Goal: Information Seeking & Learning: Stay updated

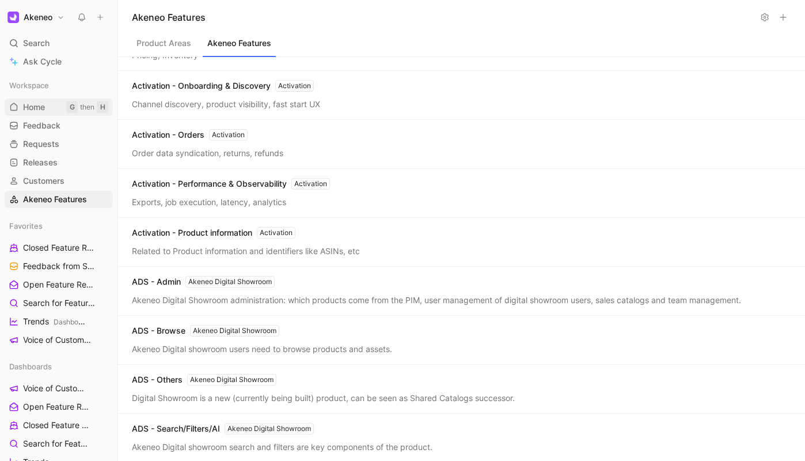
click at [40, 105] on span "Home" at bounding box center [34, 107] width 22 height 12
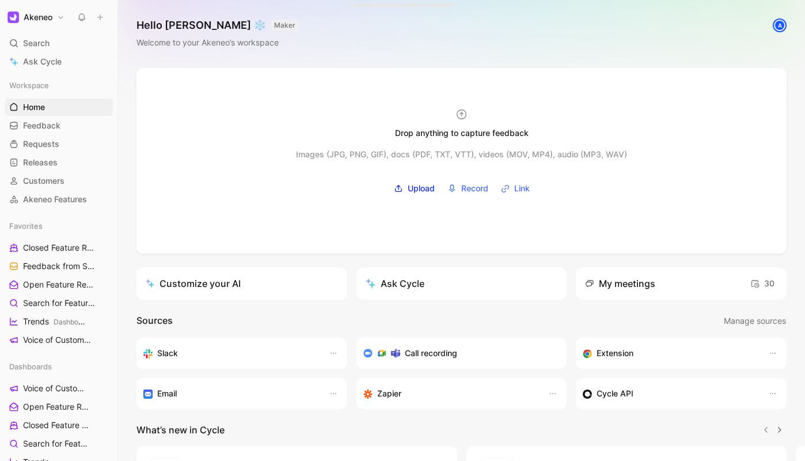
click at [781, 28] on div "A" at bounding box center [780, 26] width 12 height 12
click at [778, 24] on div "A" at bounding box center [780, 26] width 12 height 12
click at [653, 23] on div "Hello François ❄️ MAKER Welcome to your Akeneo’s workspace A" at bounding box center [461, 34] width 687 height 68
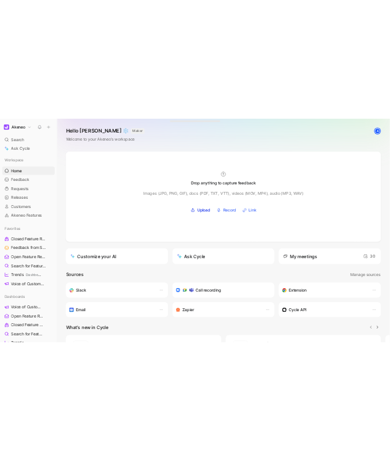
scroll to position [139, 0]
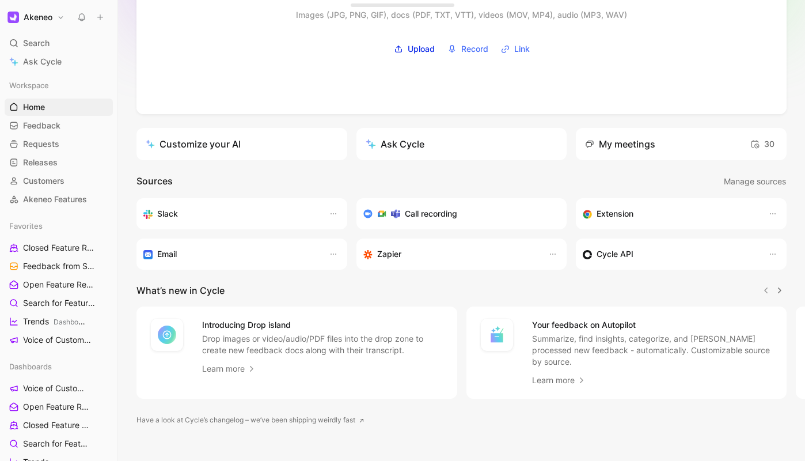
click at [614, 214] on h3 "Extension" at bounding box center [615, 214] width 37 height 14
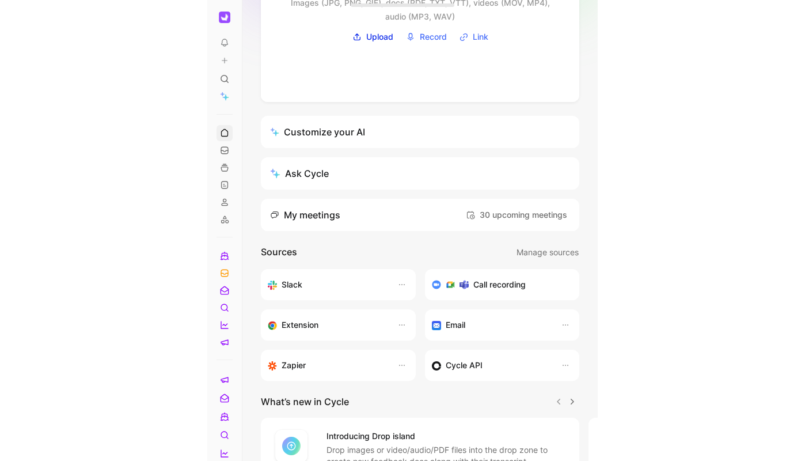
scroll to position [263, 0]
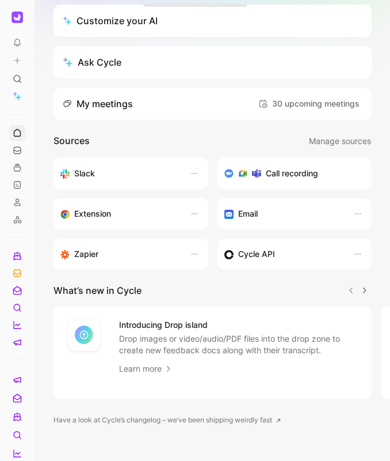
click at [117, 217] on div "Extension" at bounding box center [119, 214] width 118 height 14
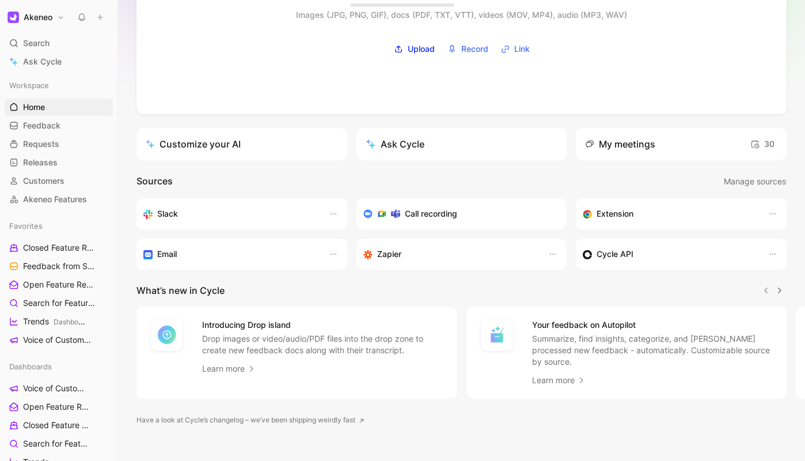
scroll to position [0, 0]
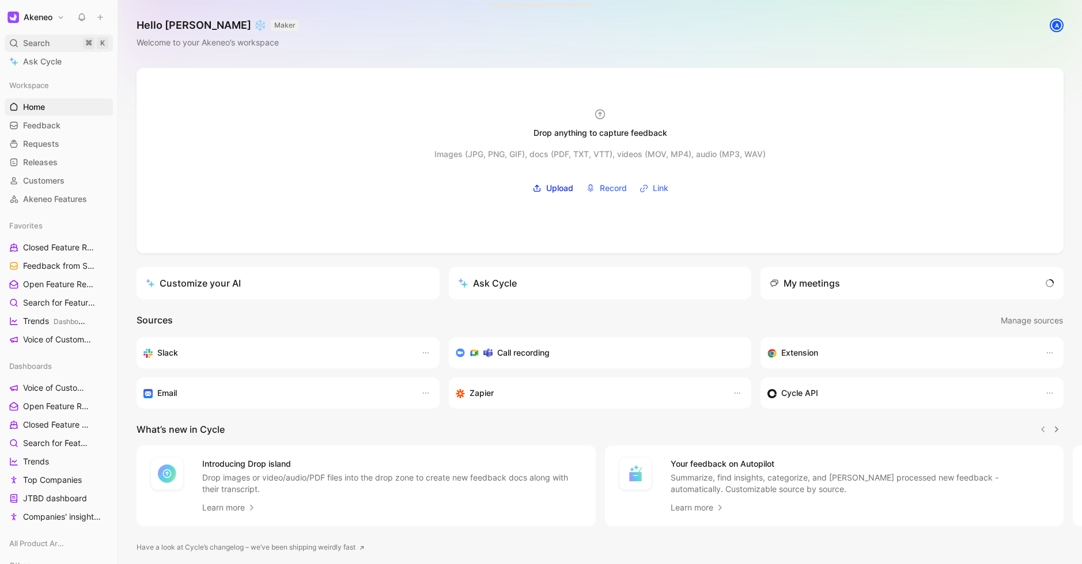
click at [51, 39] on div "Search ⌘ K" at bounding box center [59, 43] width 108 height 17
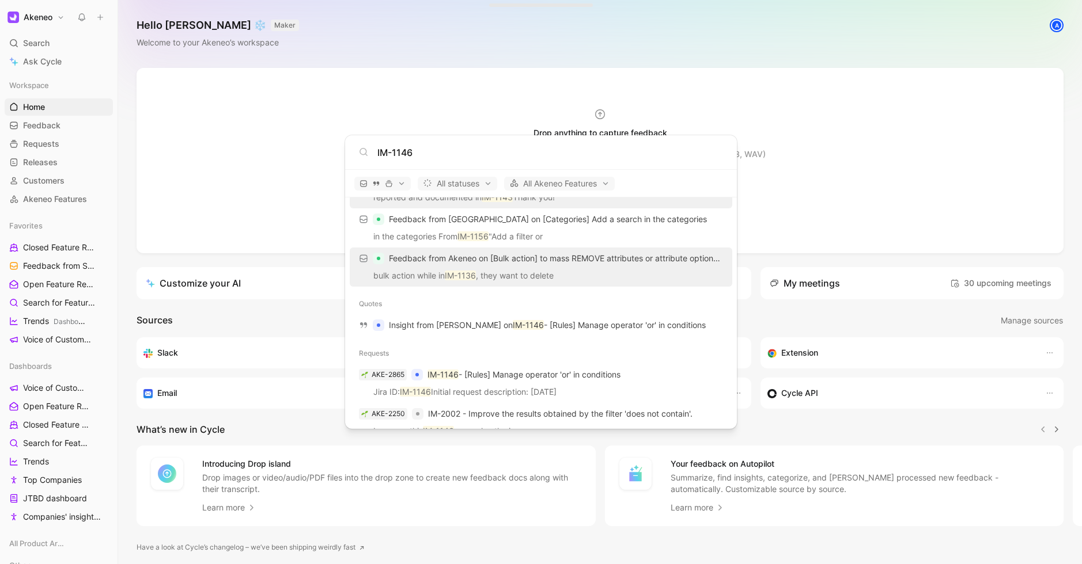
scroll to position [78, 0]
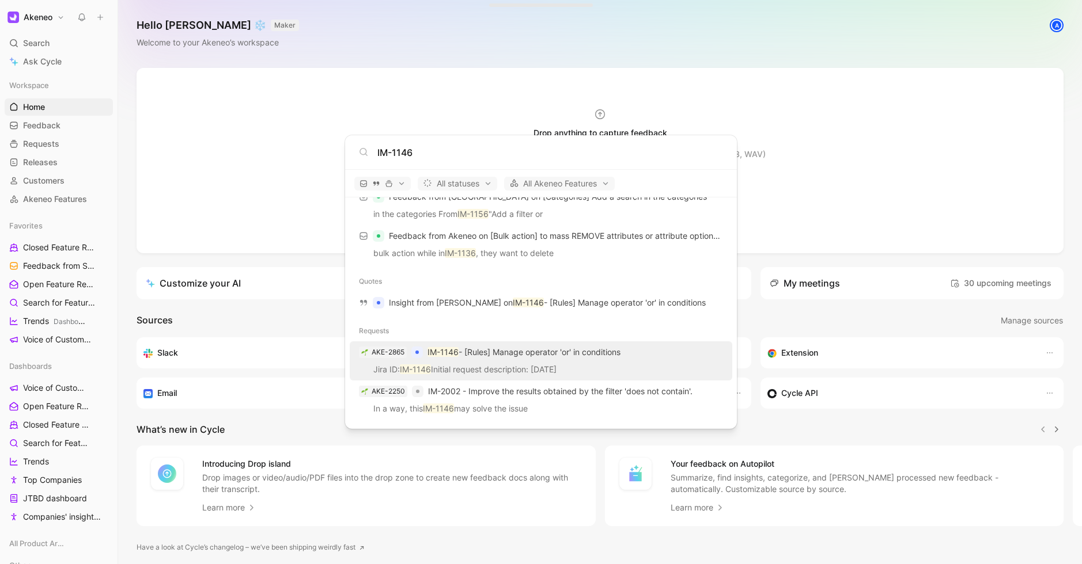
type input "IM-1146"
click at [586, 353] on p "IM-1146 - [Rules] Manage operator 'or' in conditions" at bounding box center [523, 353] width 193 height 14
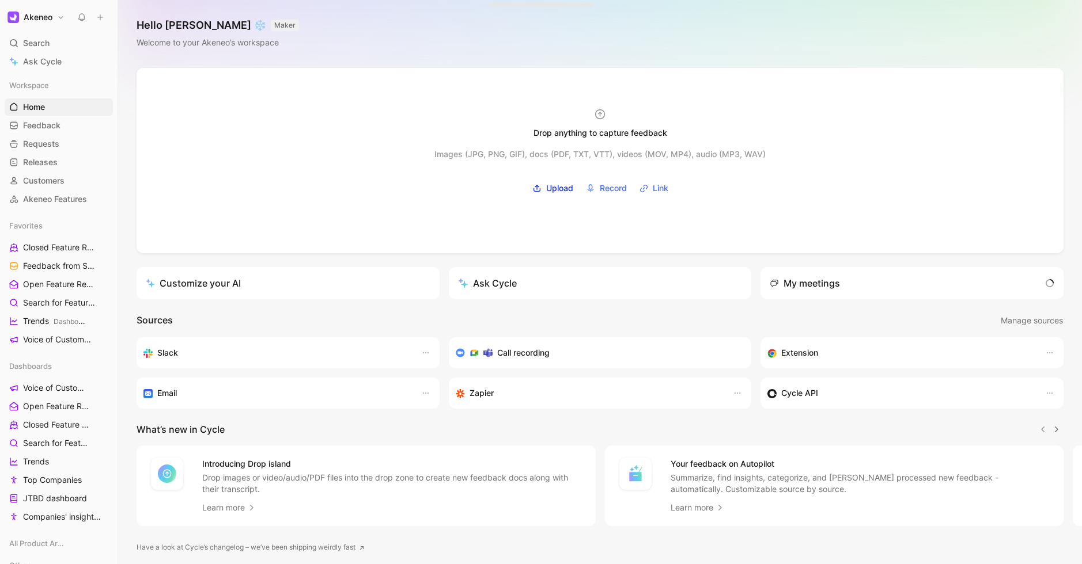
click at [35, 20] on h1 "Akeneo" at bounding box center [38, 17] width 29 height 10
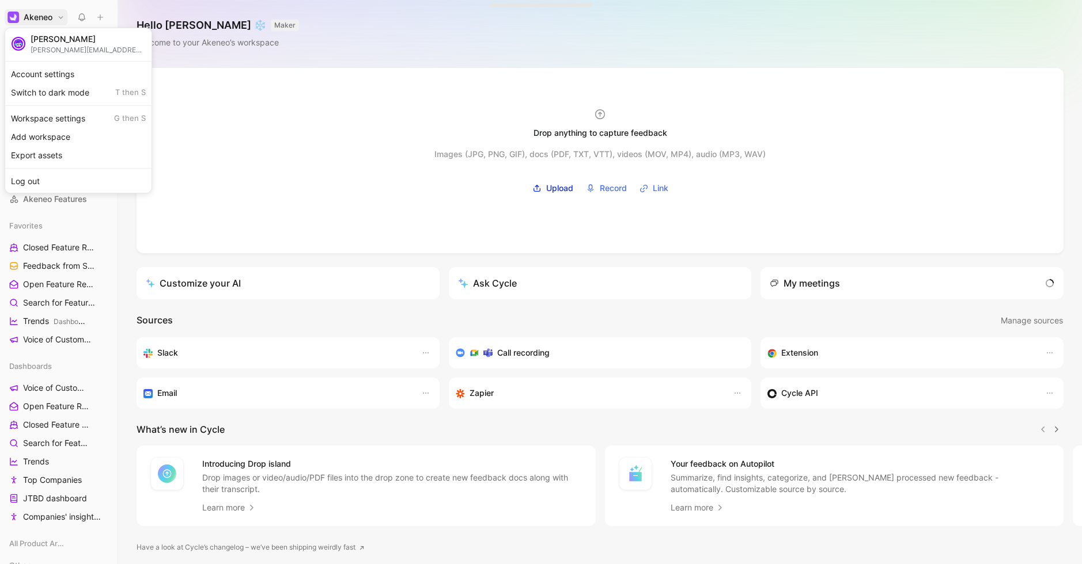
click at [251, 188] on div at bounding box center [541, 282] width 1082 height 564
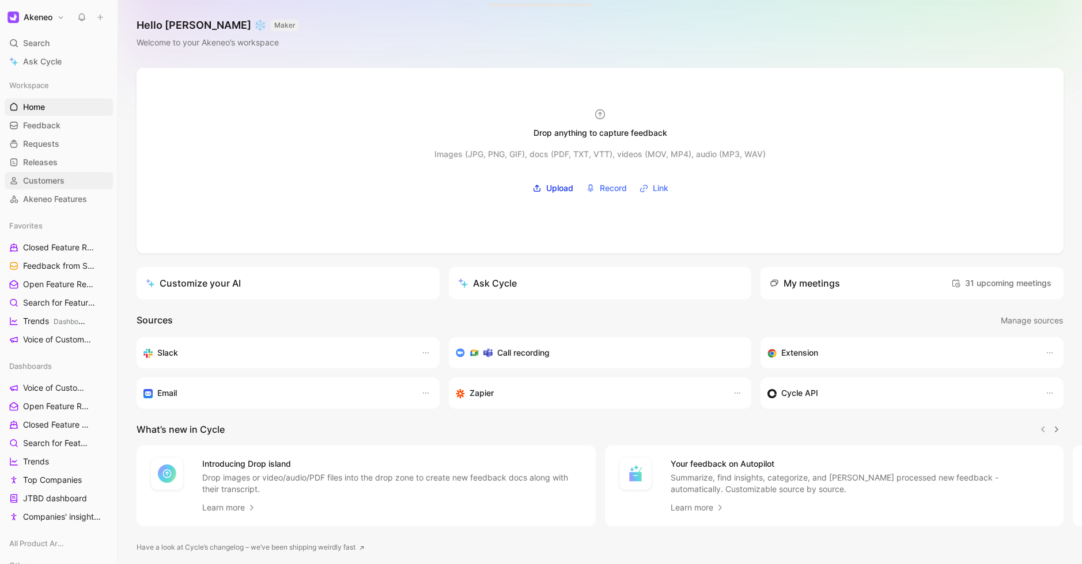
click at [52, 186] on span "Customers" at bounding box center [43, 181] width 41 height 12
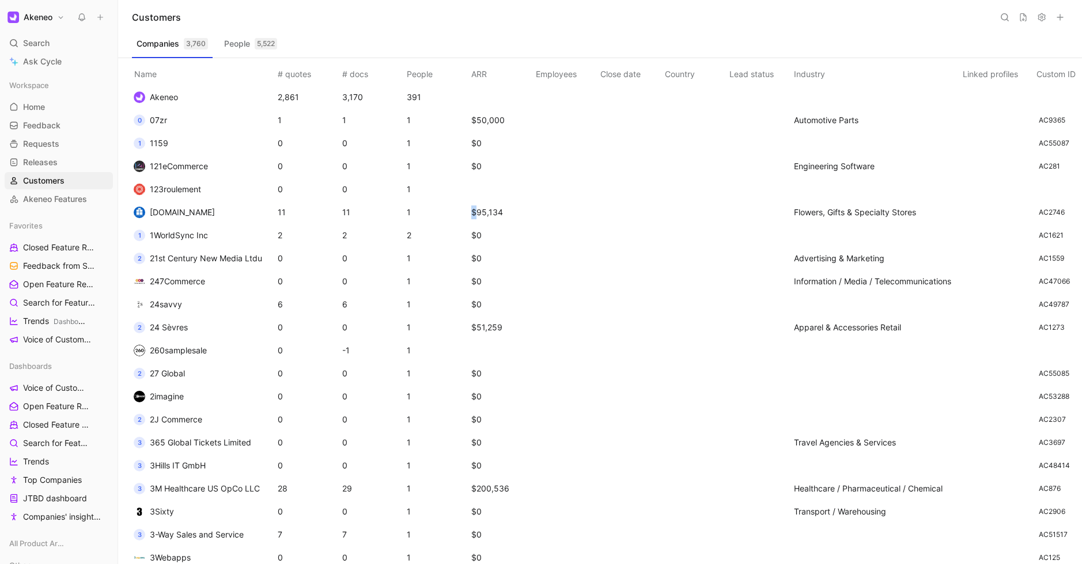
click at [477, 214] on td "$95,134" at bounding box center [501, 212] width 65 height 23
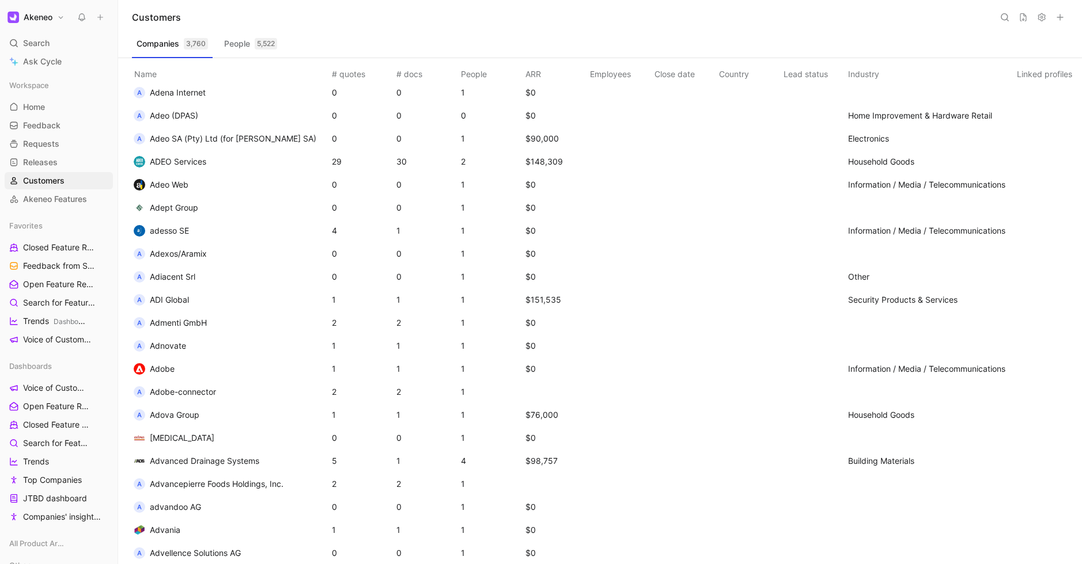
scroll to position [2122, 0]
click at [188, 166] on span "ADEO Services" at bounding box center [178, 164] width 56 height 10
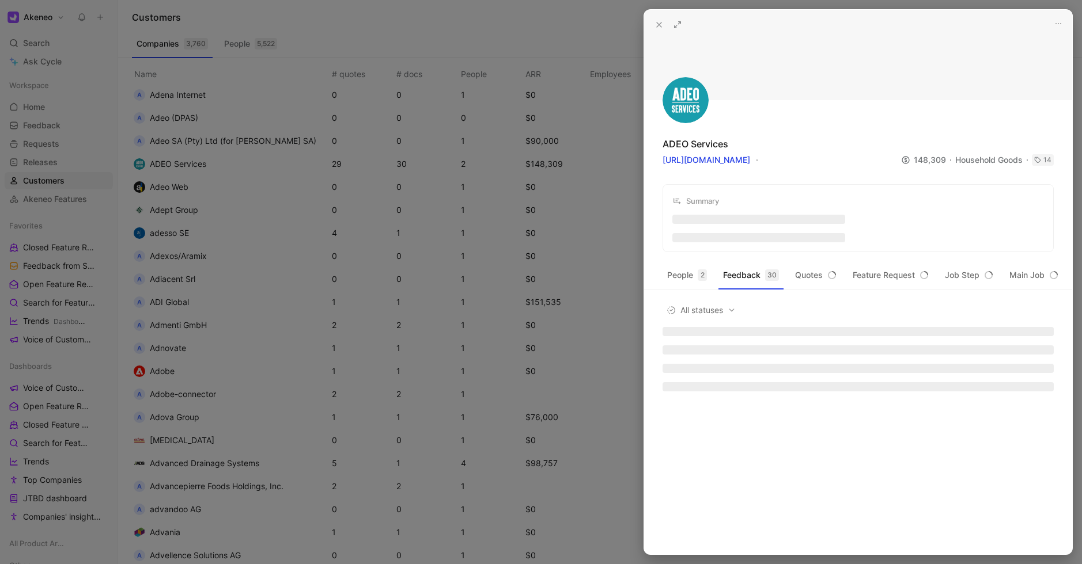
click at [200, 194] on div at bounding box center [541, 282] width 1082 height 564
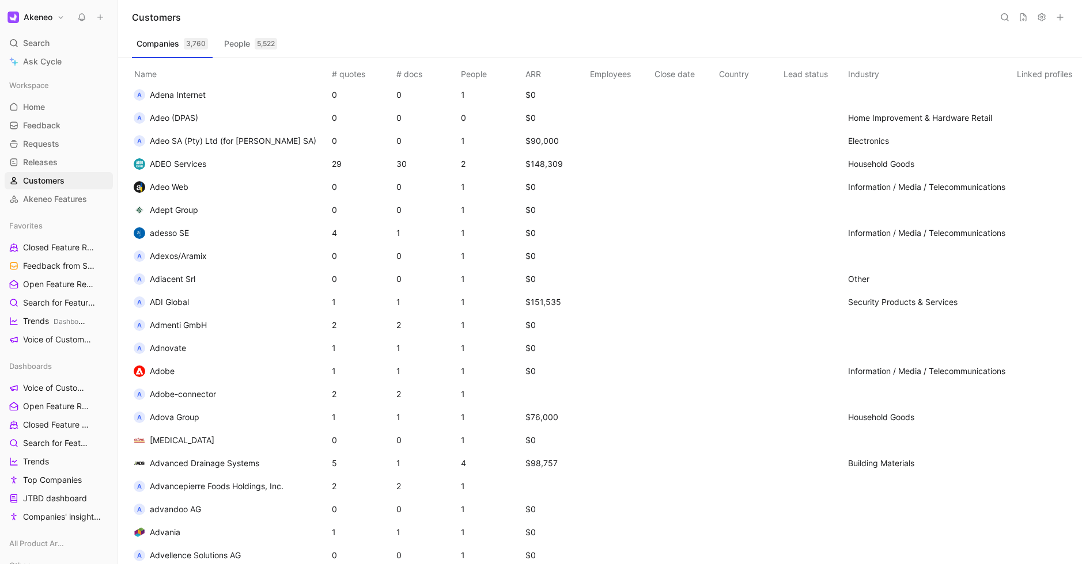
click at [172, 185] on span "Adeo Web" at bounding box center [169, 187] width 39 height 10
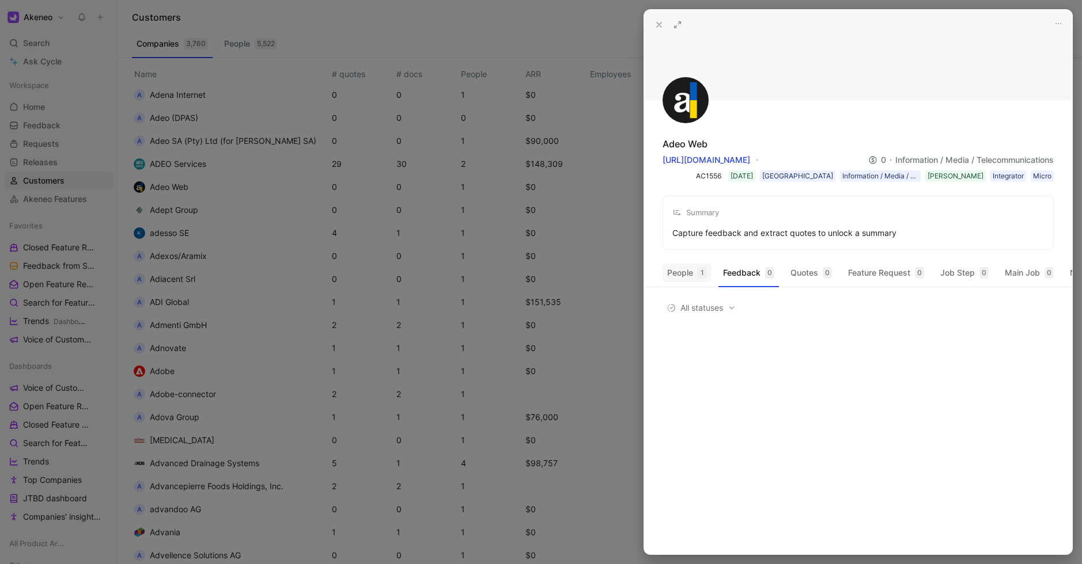
click at [688, 278] on button "People 1" at bounding box center [686, 273] width 49 height 18
click at [746, 270] on button "Feedback 0" at bounding box center [748, 273] width 60 height 18
click at [658, 27] on icon at bounding box center [658, 24] width 9 height 9
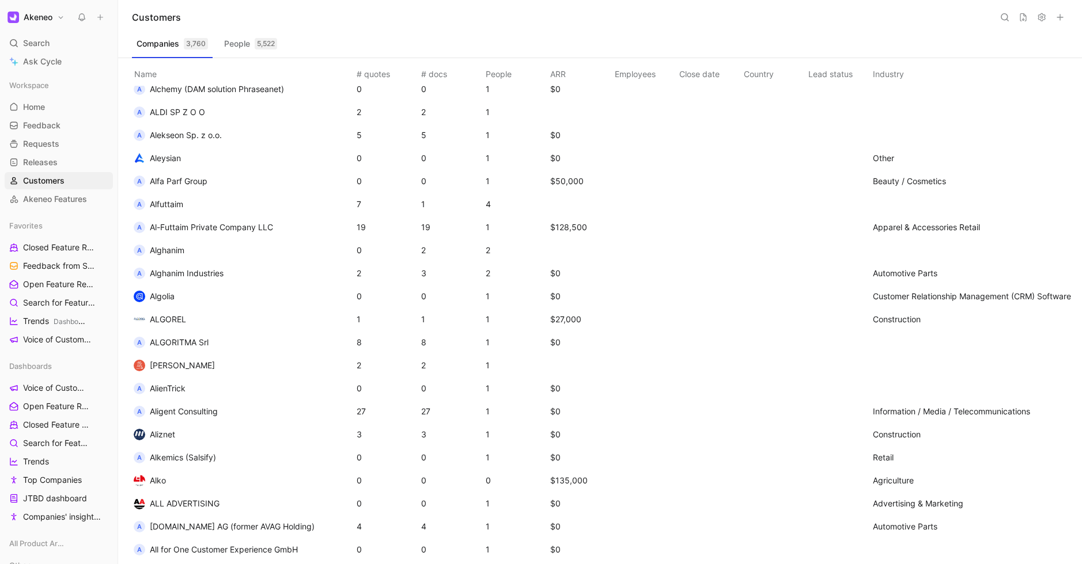
scroll to position [3737, 0]
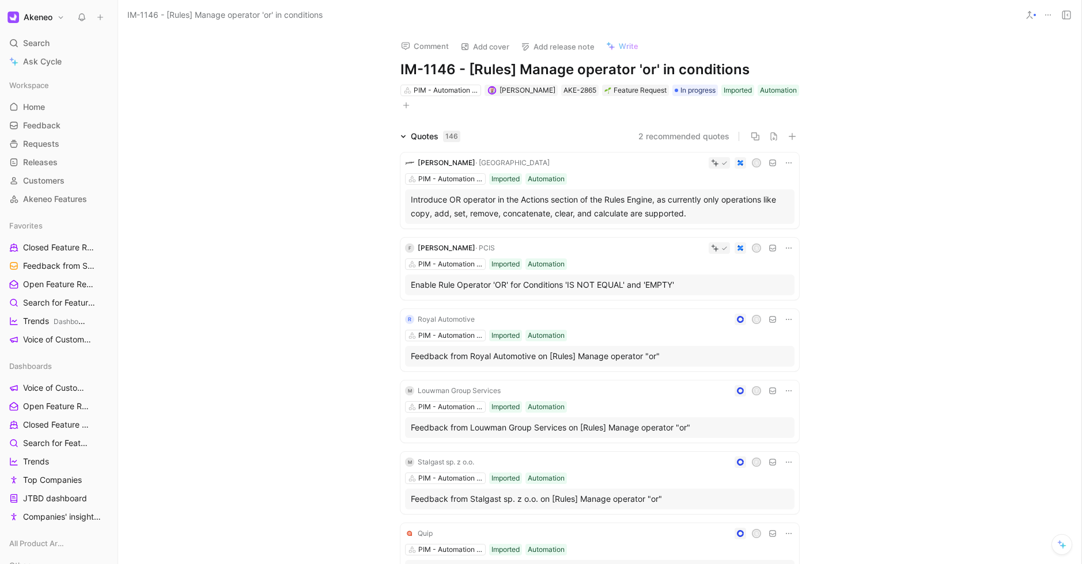
click at [695, 138] on button "2 recommended quotes" at bounding box center [683, 137] width 91 height 14
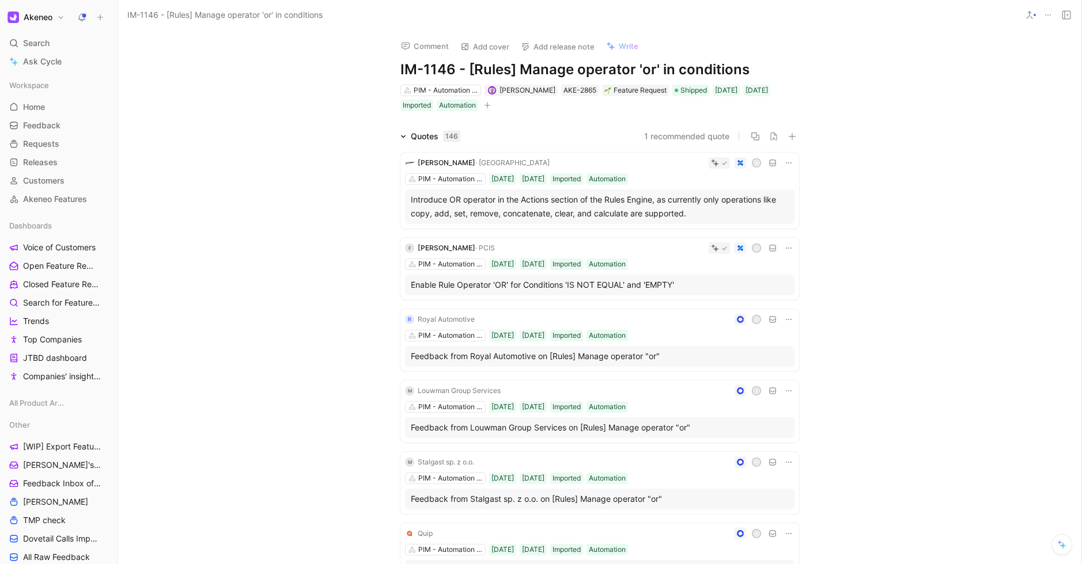
click at [78, 20] on icon at bounding box center [81, 17] width 9 height 9
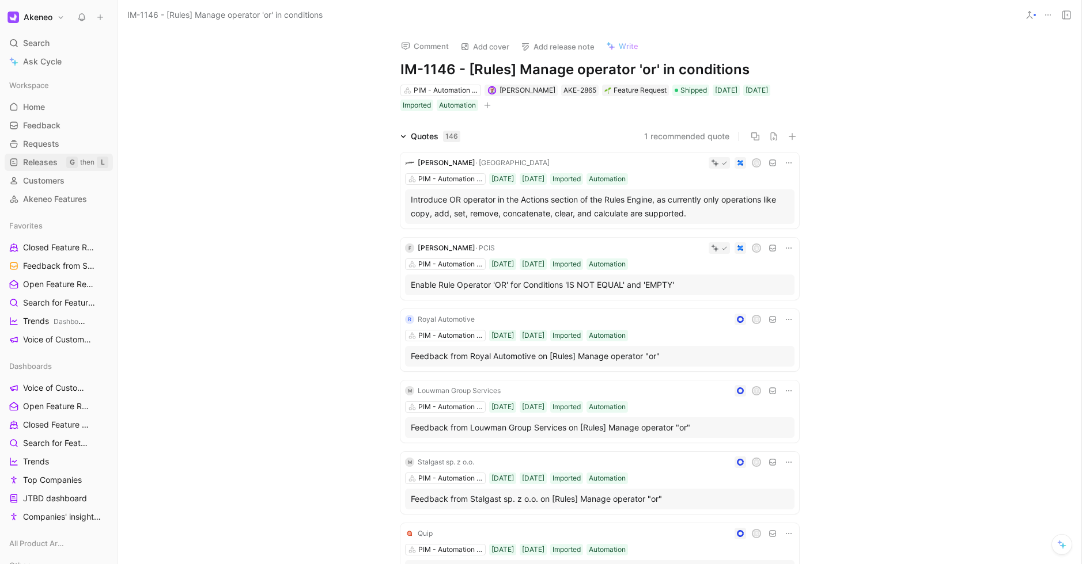
click at [37, 163] on span "Releases" at bounding box center [40, 163] width 35 height 12
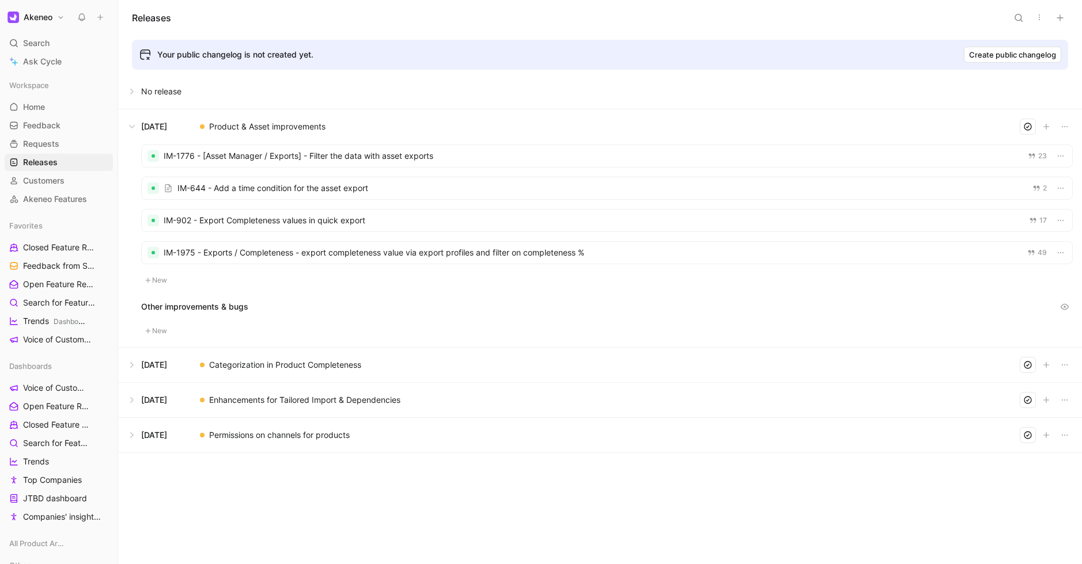
click at [287, 366] on button at bounding box center [600, 365] width 962 height 35
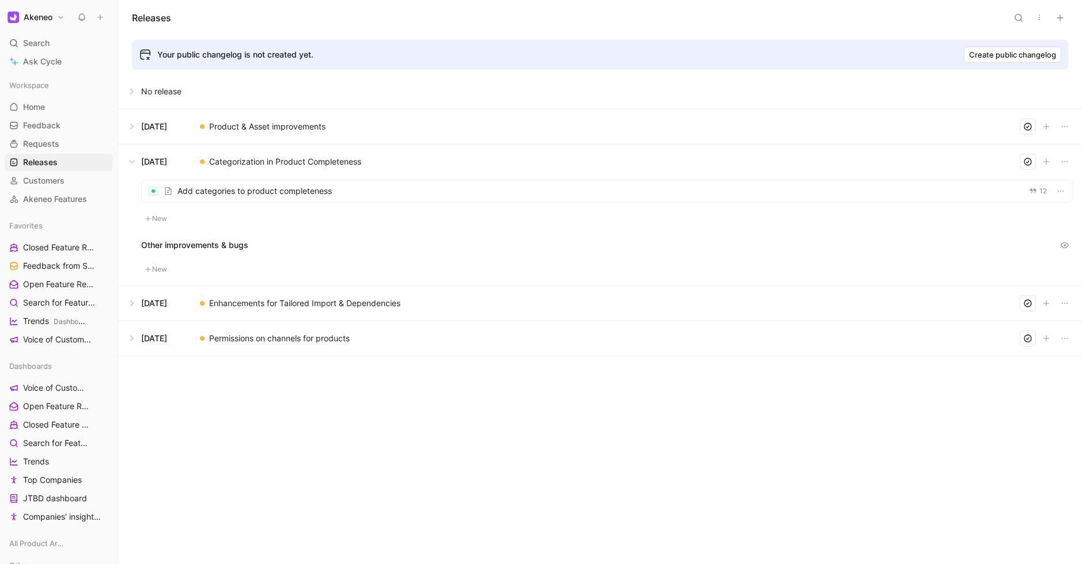
click at [307, 295] on button at bounding box center [600, 303] width 962 height 35
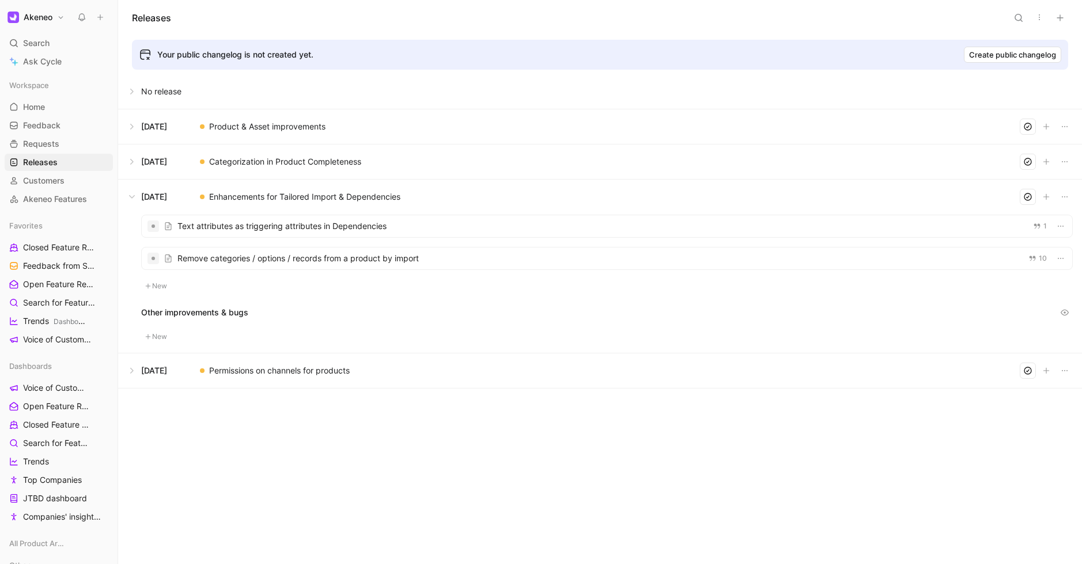
click at [274, 370] on button at bounding box center [600, 371] width 962 height 35
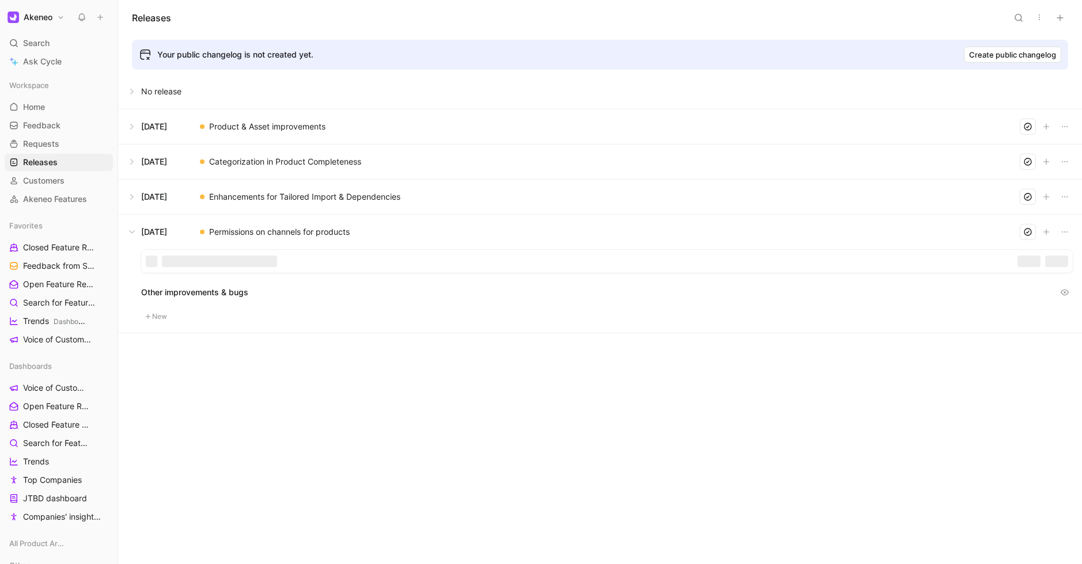
click at [238, 123] on button at bounding box center [600, 126] width 962 height 35
